Goal: Register for event/course

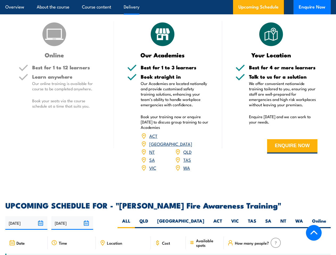
scroll to position [644, 0]
click at [168, 0] on article "Overview About the course Course content Delivery Upcoming Schedule Enquire Now" at bounding box center [167, 7] width 325 height 14
click at [26, 225] on input "[DATE]" at bounding box center [26, 223] width 42 height 14
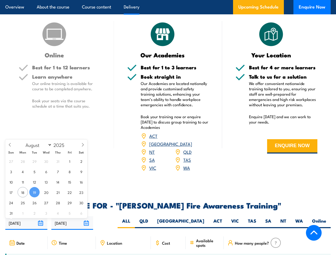
click at [72, 225] on input "[DATE]" at bounding box center [72, 223] width 42 height 14
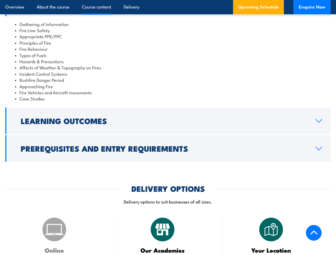
scroll to position [449, 0]
click at [168, 0] on article "Overview About the course Course content Delivery Upcoming Schedule Enquire Now" at bounding box center [167, 7] width 325 height 14
click at [168, 124] on h2 "Learning Outcomes" at bounding box center [164, 120] width 286 height 7
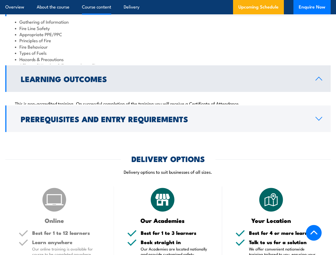
click at [168, 159] on div "COURSES > Fire & Warden Training Bush Fire Awareness TRAINING This 4-hour progr…" at bounding box center [168, 136] width 336 height 1145
